Goal: Transaction & Acquisition: Book appointment/travel/reservation

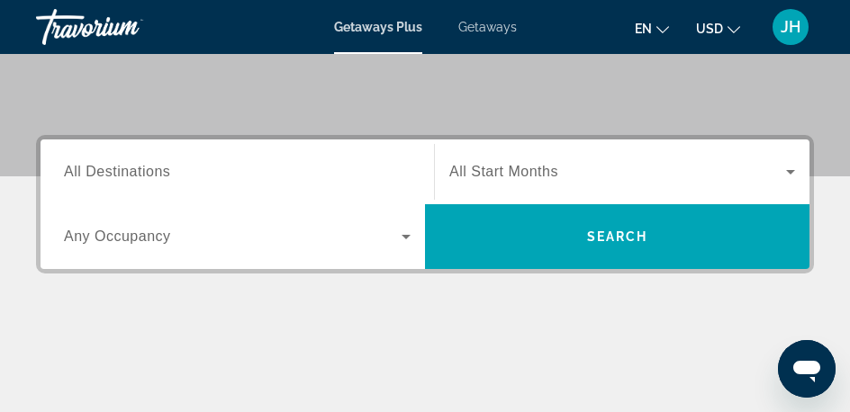
scroll to position [257, 0]
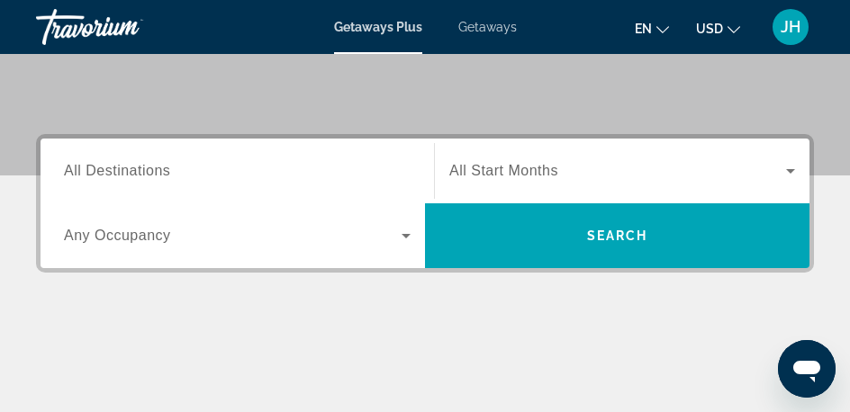
click at [630, 167] on span "Search widget" at bounding box center [617, 171] width 337 height 22
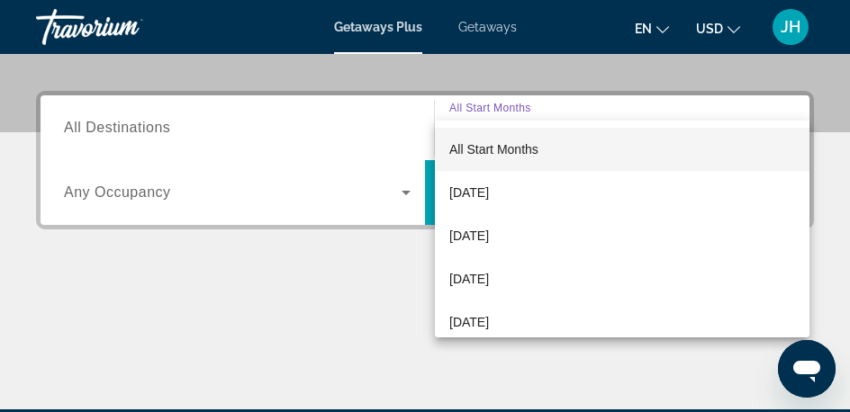
scroll to position [332, 0]
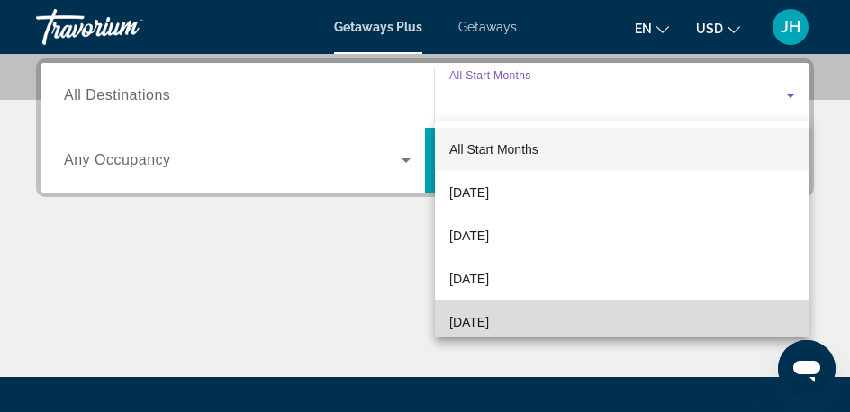
click at [489, 321] on span "[DATE]" at bounding box center [469, 323] width 40 height 22
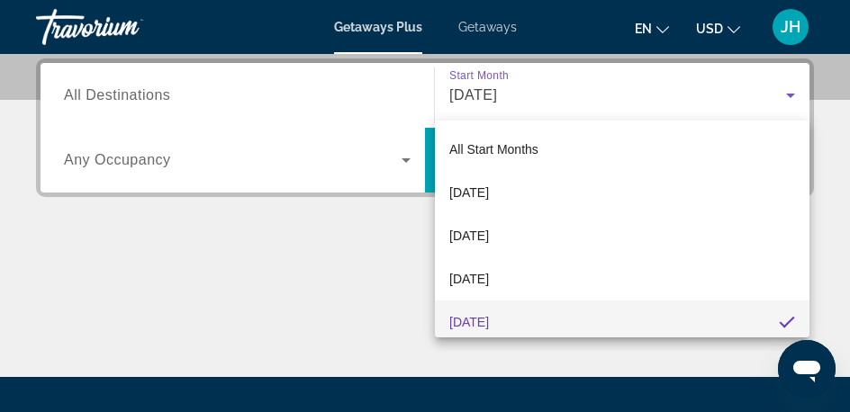
scroll to position [6, 0]
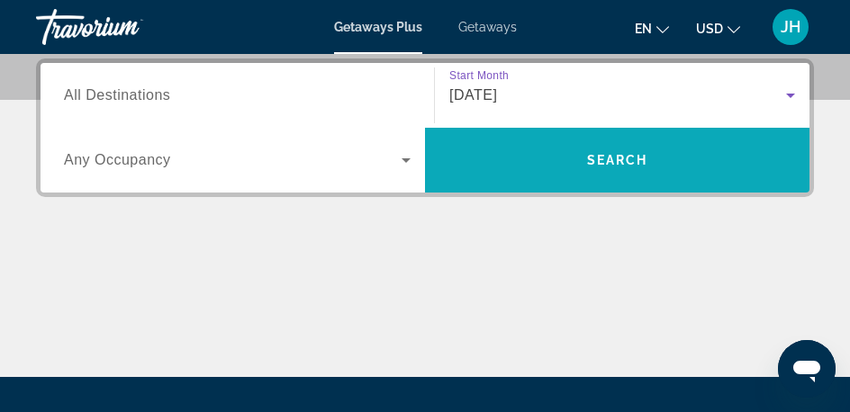
click at [607, 153] on span "Search" at bounding box center [617, 160] width 61 height 14
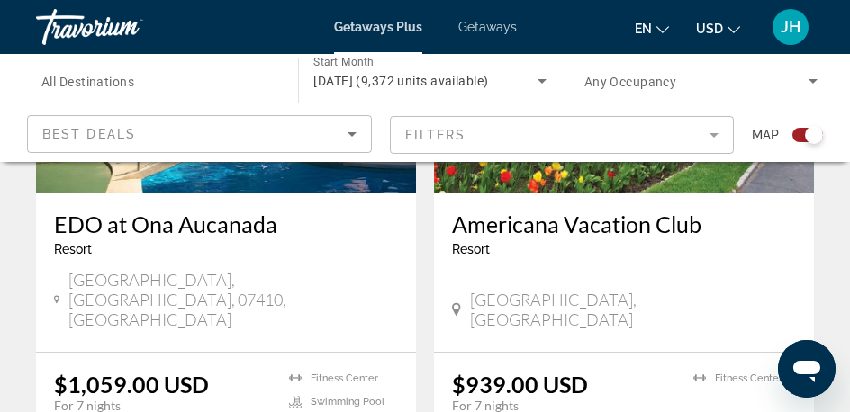
scroll to position [3945, 0]
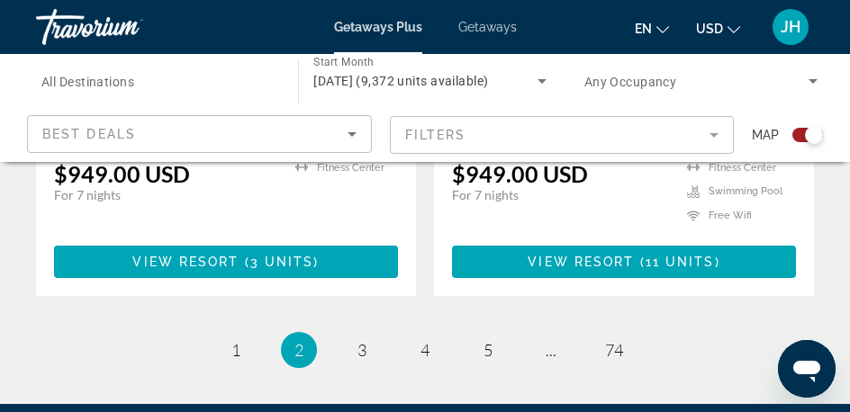
scroll to position [4128, 0]
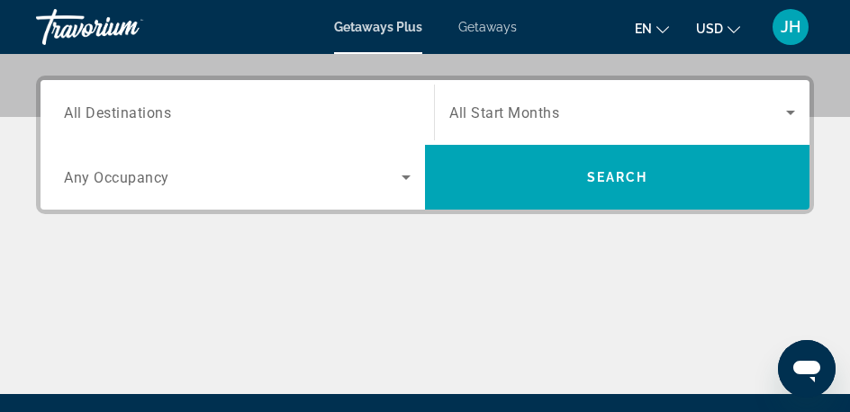
scroll to position [324, 0]
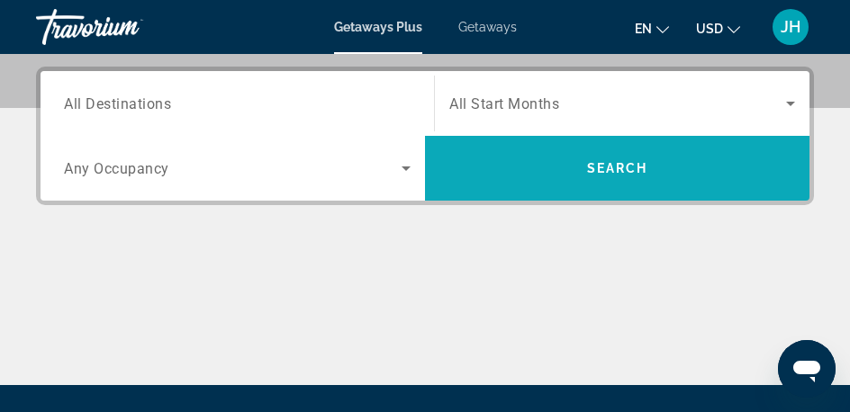
click at [617, 171] on span "Search" at bounding box center [617, 168] width 61 height 14
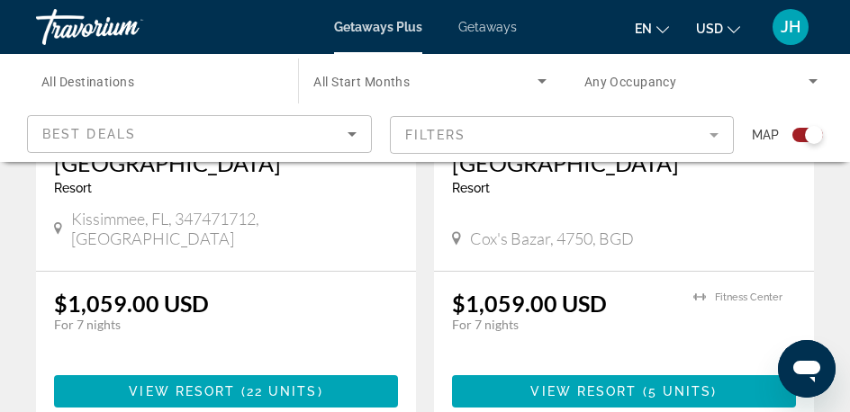
scroll to position [800, 0]
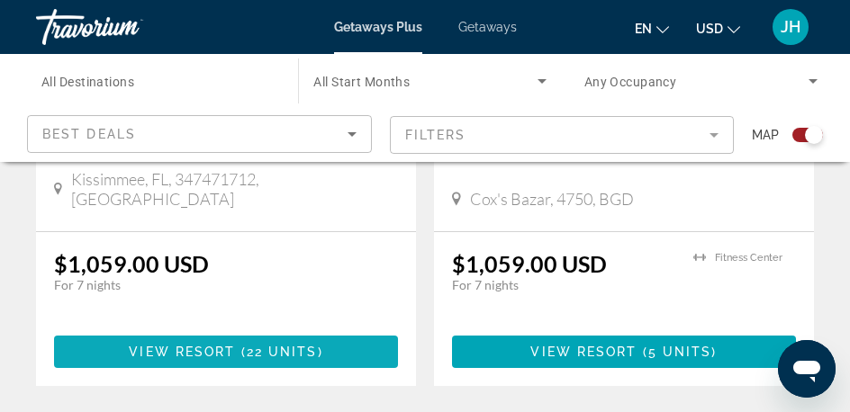
click at [225, 345] on span "View Resort" at bounding box center [182, 352] width 106 height 14
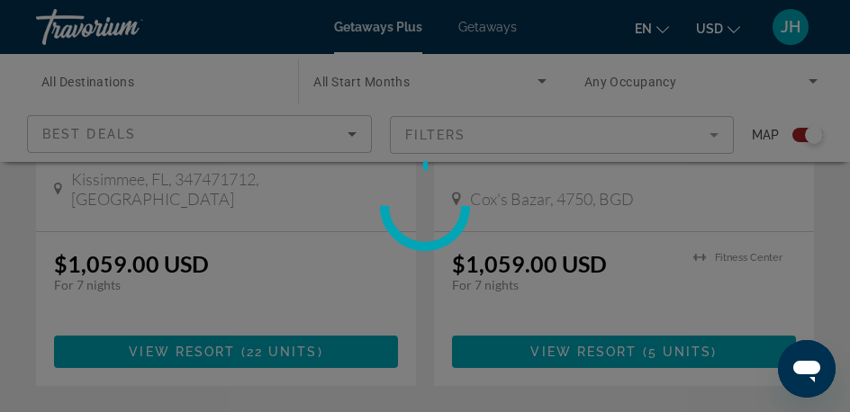
scroll to position [804, 0]
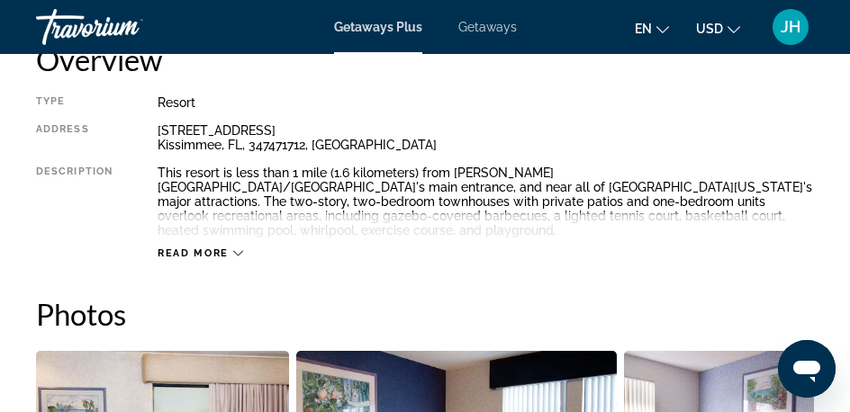
scroll to position [951, 0]
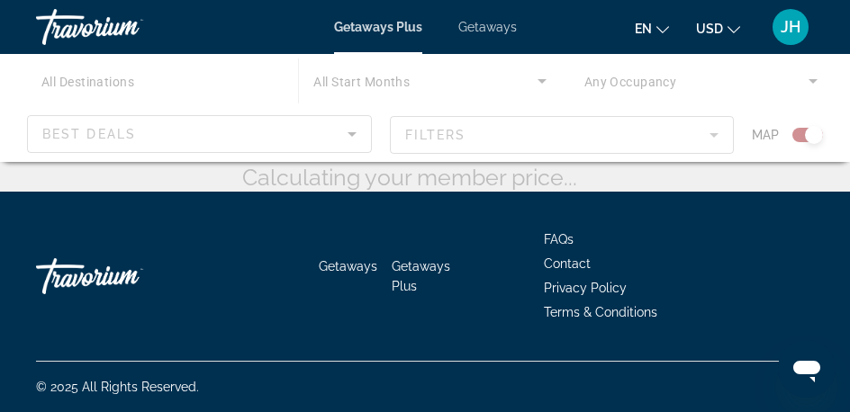
scroll to position [149, 0]
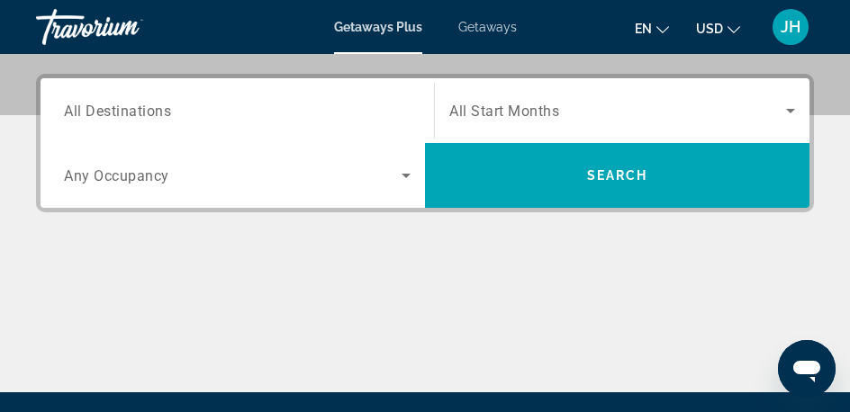
scroll to position [314, 0]
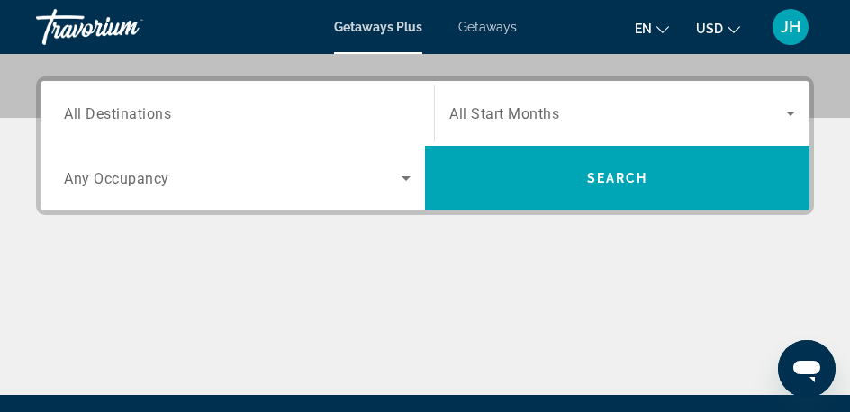
click at [527, 123] on span "Search widget" at bounding box center [617, 114] width 337 height 22
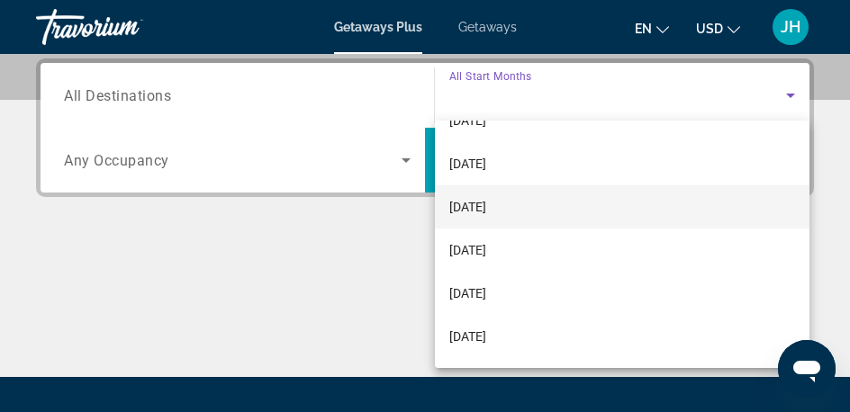
scroll to position [70, 0]
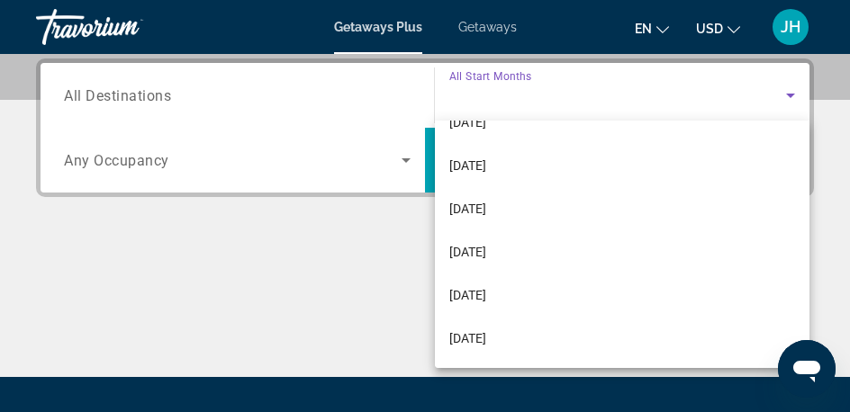
click at [329, 308] on div at bounding box center [425, 206] width 850 height 412
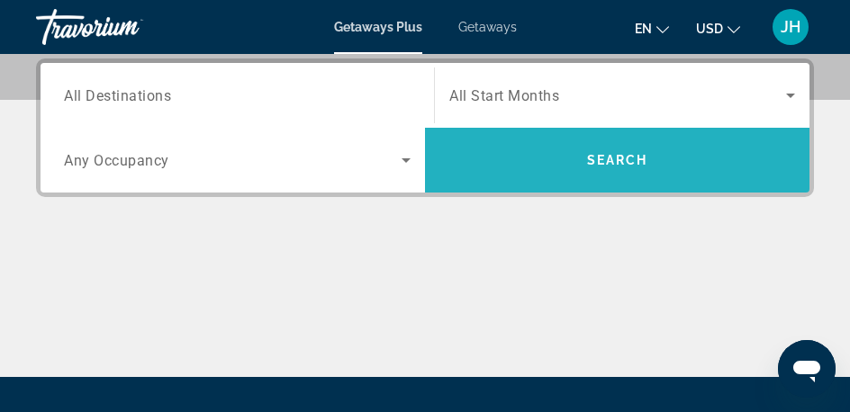
click at [647, 169] on span "Search widget" at bounding box center [617, 160] width 384 height 43
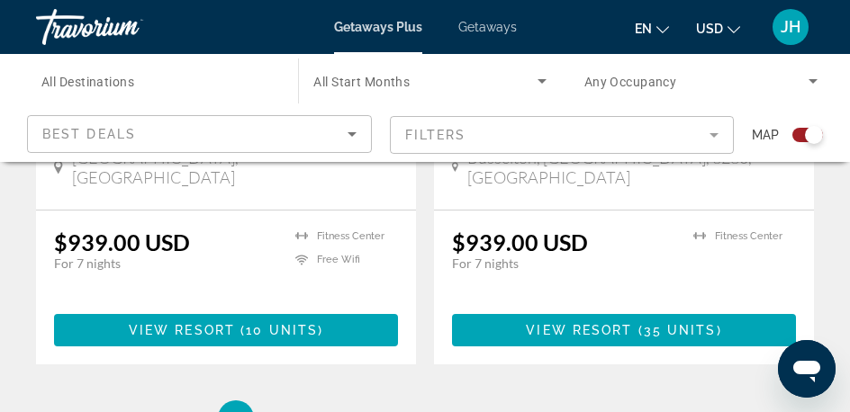
scroll to position [4021, 0]
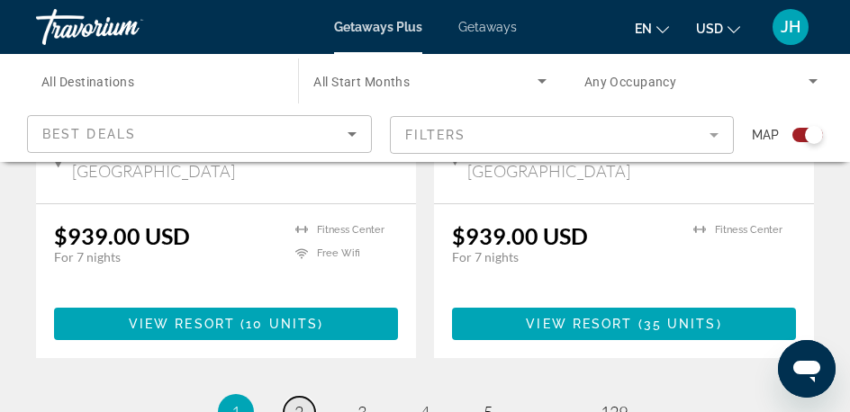
click at [286, 397] on link "page 2" at bounding box center [300, 413] width 32 height 32
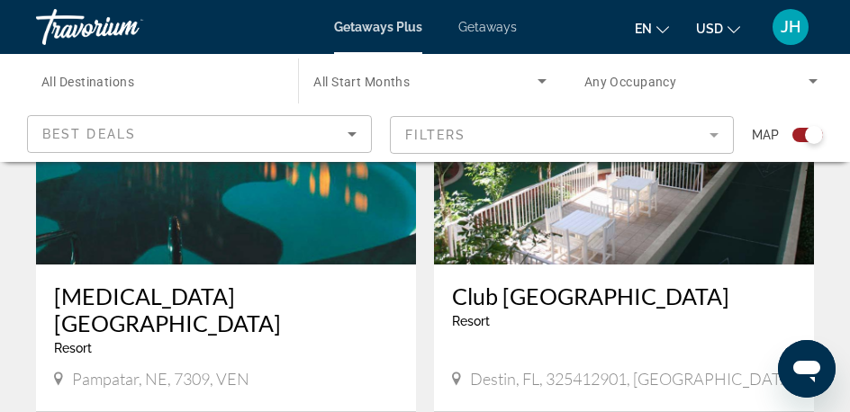
scroll to position [1890, 0]
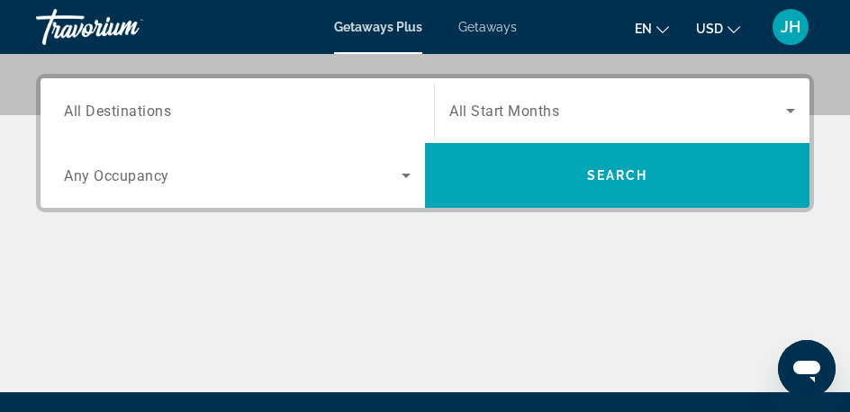
scroll to position [319, 0]
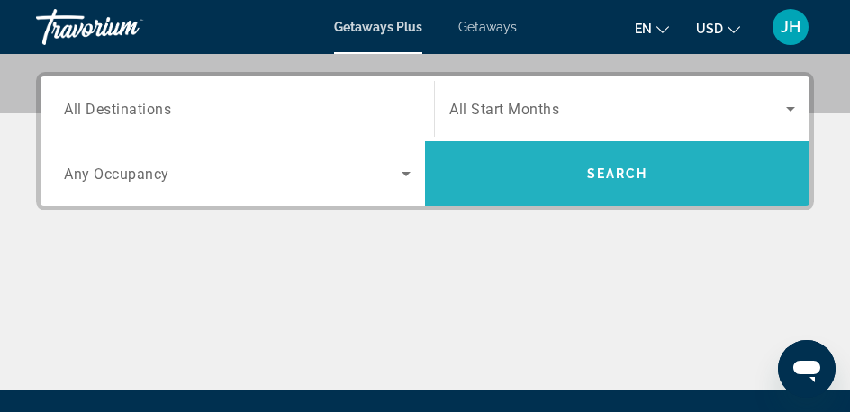
click at [551, 165] on span "Search widget" at bounding box center [617, 173] width 384 height 43
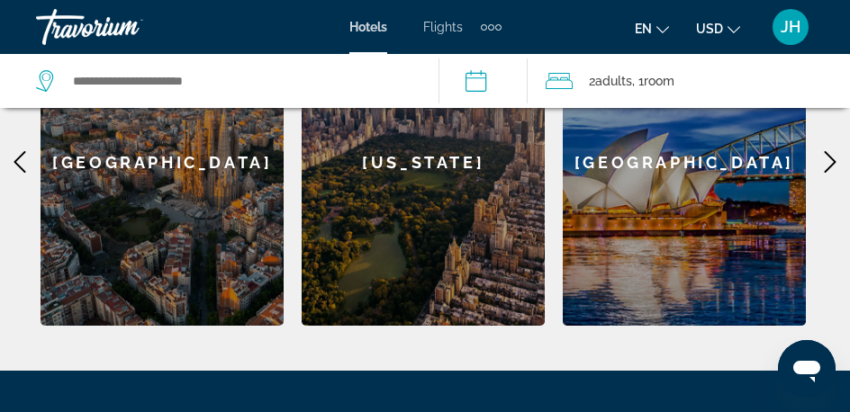
scroll to position [766, 0]
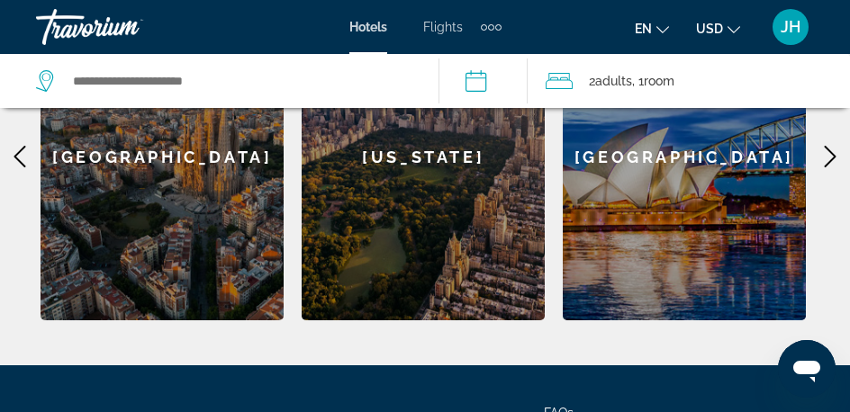
click at [828, 156] on icon "Main content" at bounding box center [830, 157] width 22 height 22
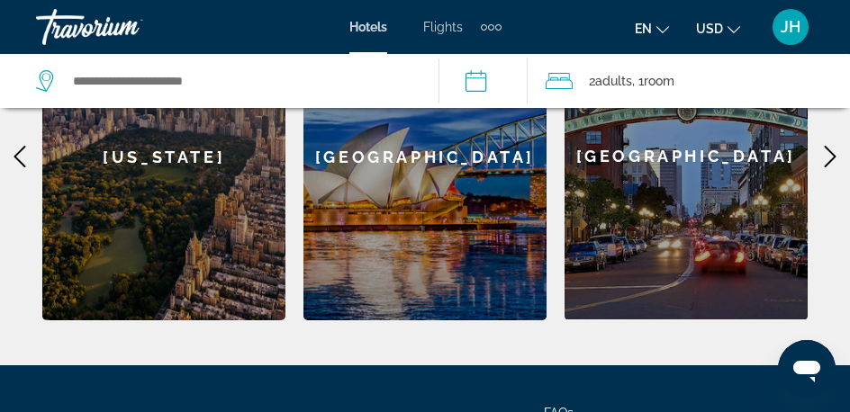
click at [828, 155] on icon "Main content" at bounding box center [830, 157] width 22 height 22
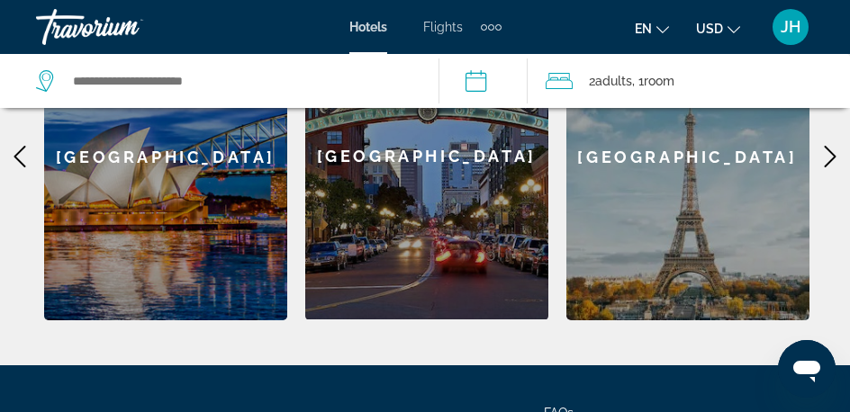
click at [828, 155] on icon "Main content" at bounding box center [830, 157] width 22 height 22
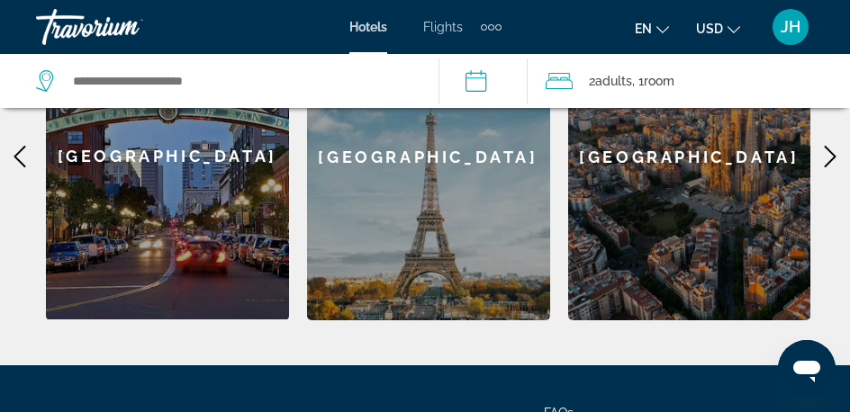
click at [828, 155] on icon "Main content" at bounding box center [830, 157] width 22 height 22
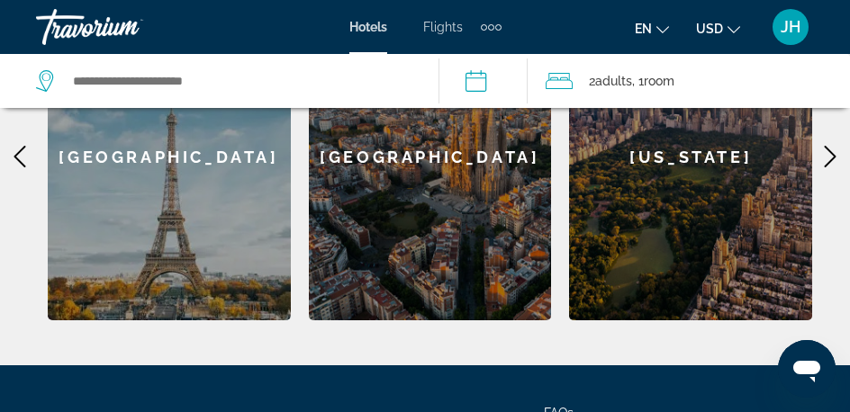
click at [828, 155] on icon "Main content" at bounding box center [830, 157] width 22 height 22
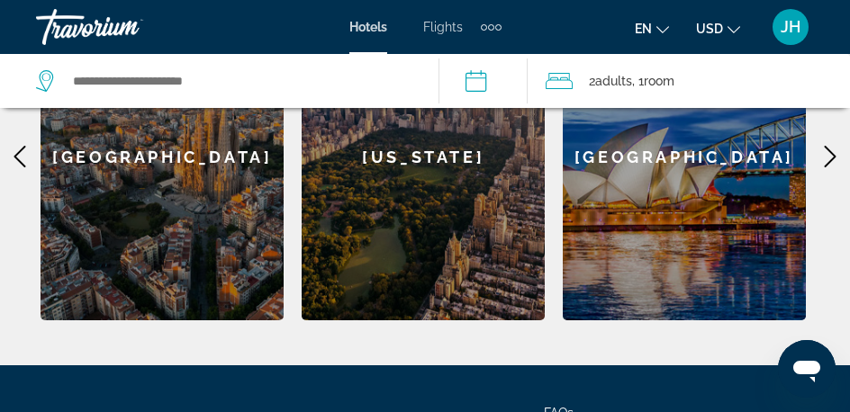
click at [828, 155] on icon "Main content" at bounding box center [830, 157] width 22 height 22
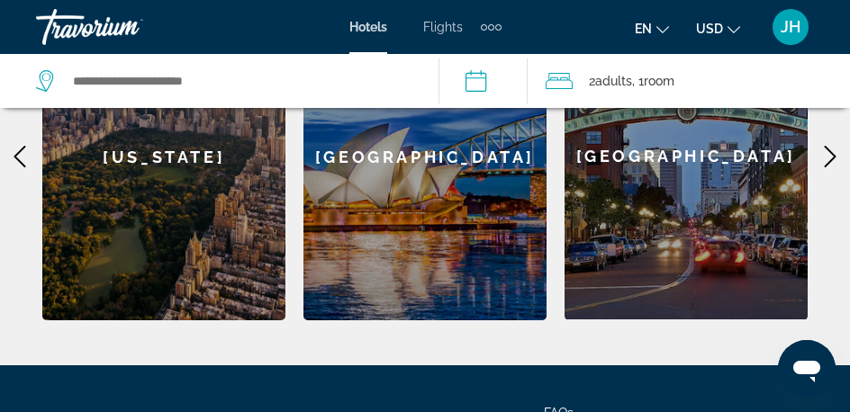
click at [828, 155] on icon "Main content" at bounding box center [830, 157] width 22 height 22
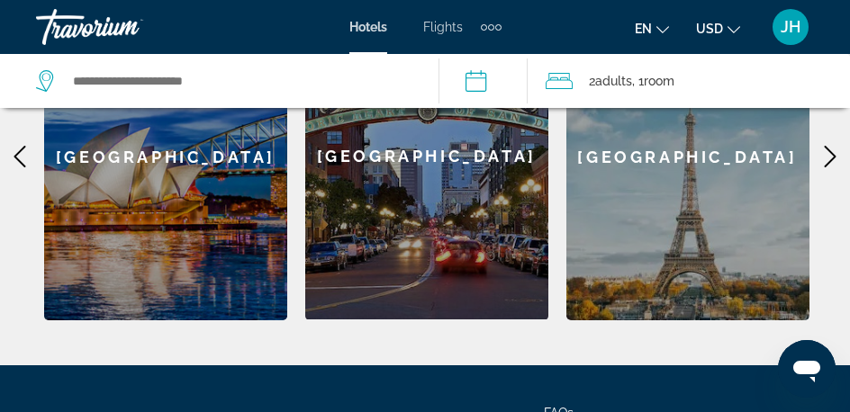
click at [675, 215] on div "Paris" at bounding box center [687, 157] width 243 height 327
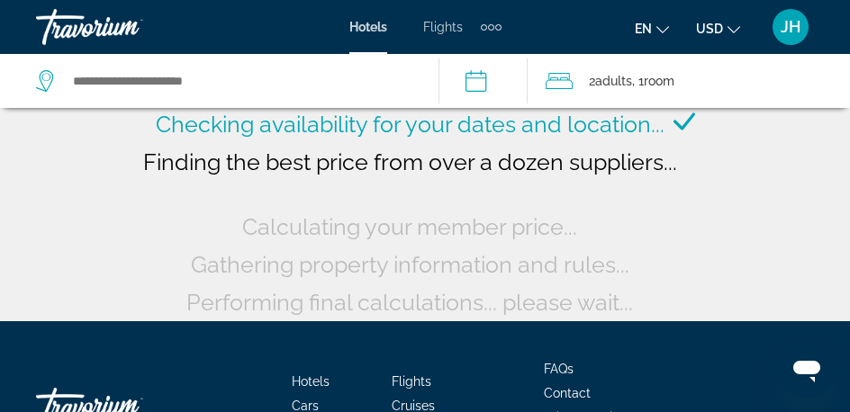
scroll to position [186, 0]
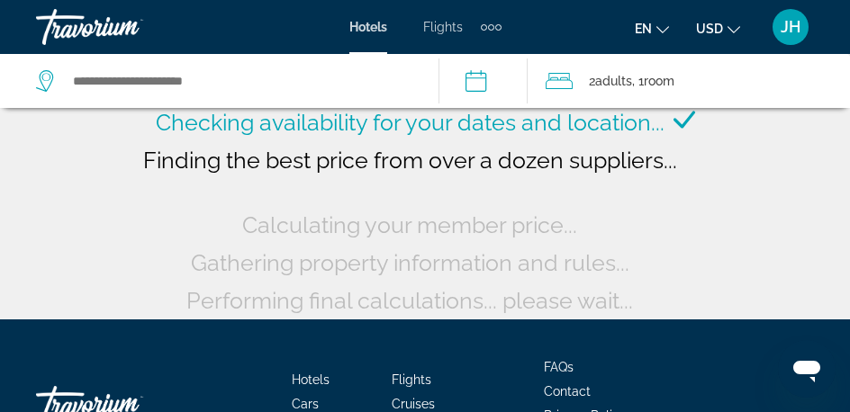
type input "**********"
